Goal: Navigation & Orientation: Find specific page/section

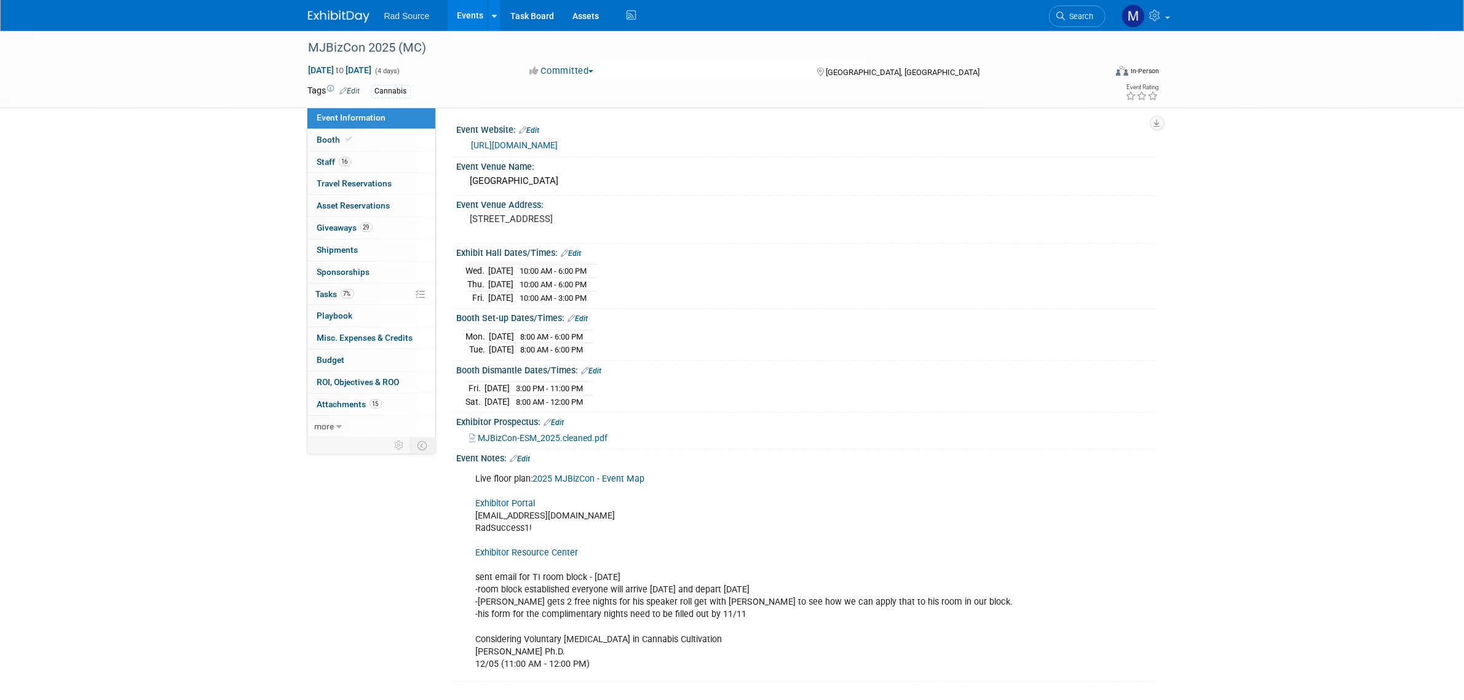
click at [333, 14] on img at bounding box center [338, 16] width 61 height 12
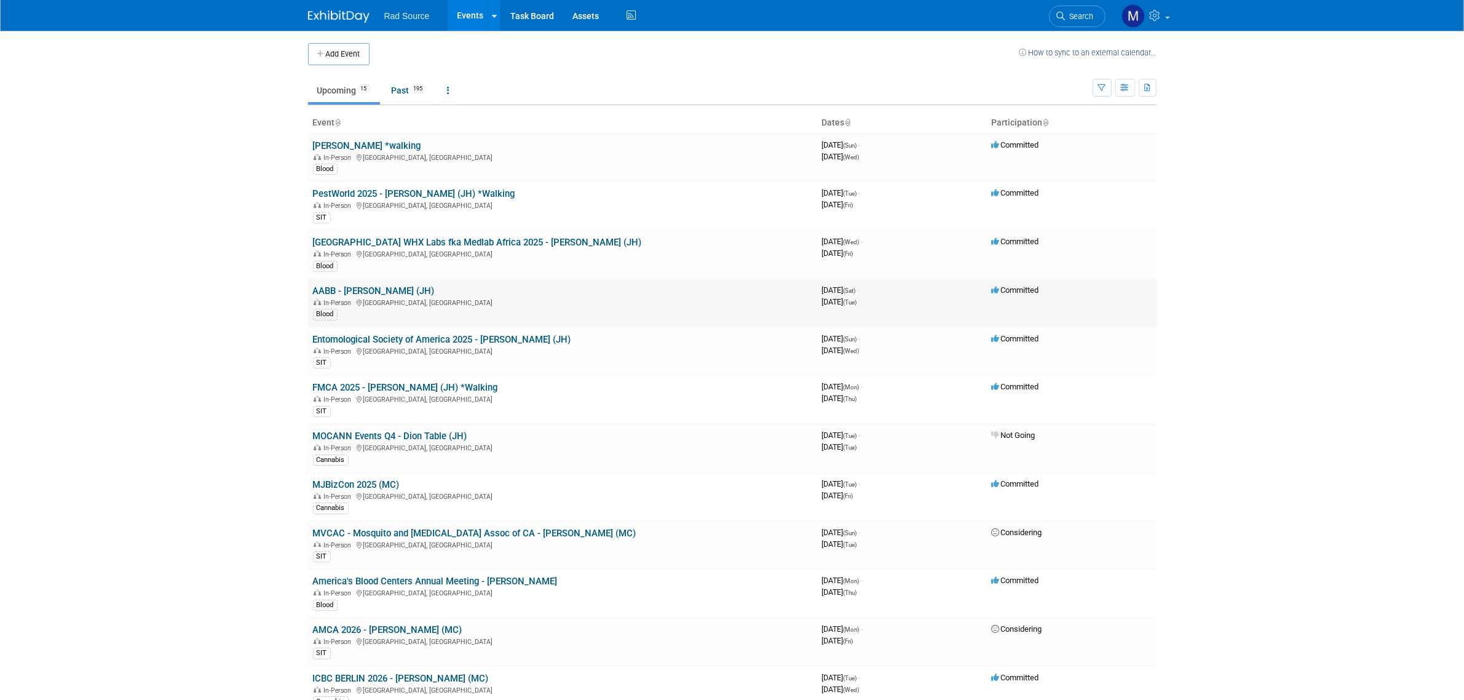
click at [379, 291] on link "AABB - [PERSON_NAME] (JH)" at bounding box center [374, 290] width 122 height 11
